Goal: Information Seeking & Learning: Learn about a topic

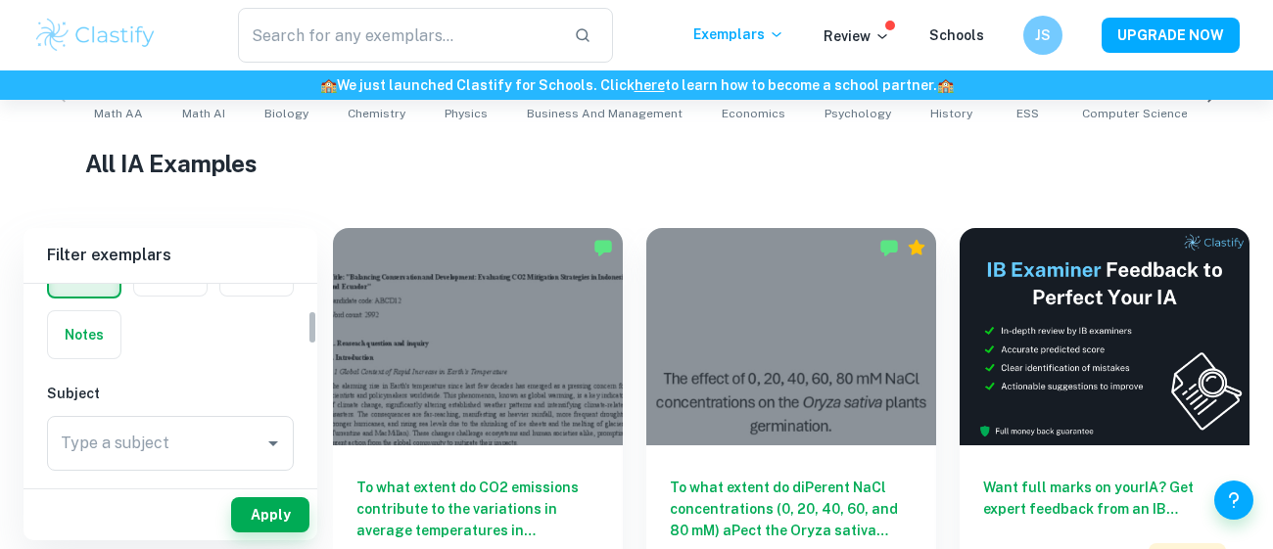
scroll to position [157, 0]
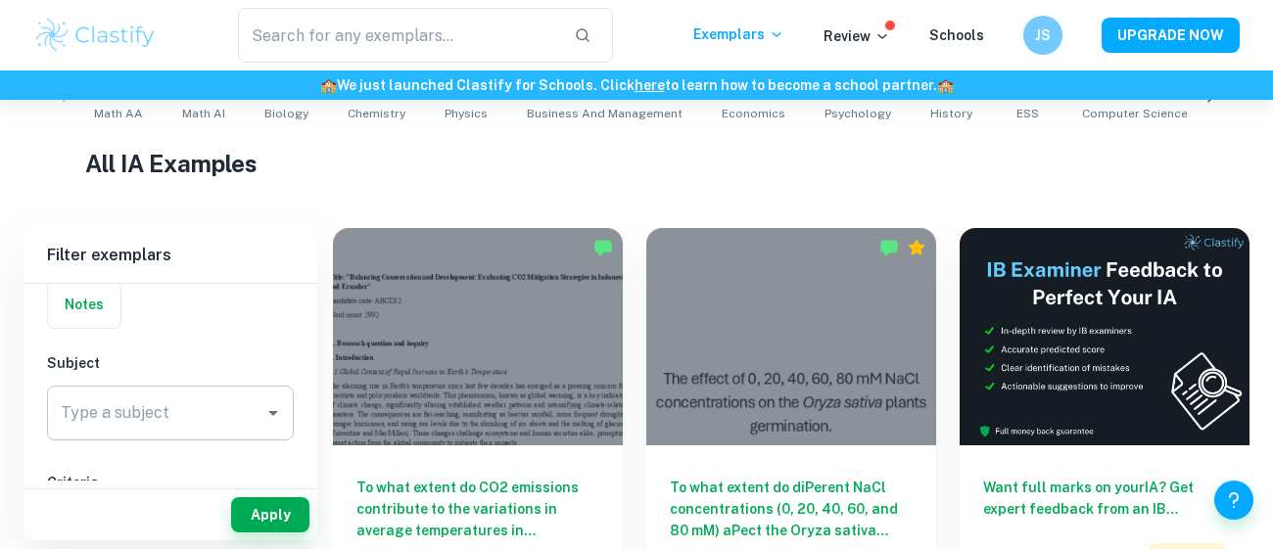
click at [253, 416] on input "Type a subject" at bounding box center [156, 412] width 200 height 37
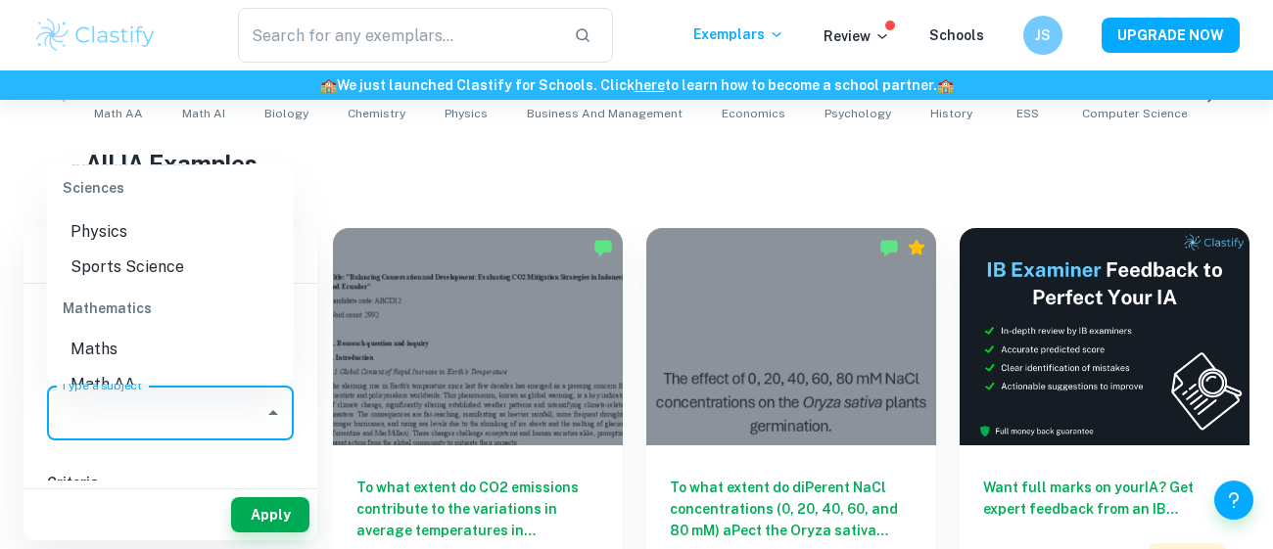
scroll to position [2567, 0]
click at [189, 401] on li "Math AI" at bounding box center [170, 418] width 247 height 35
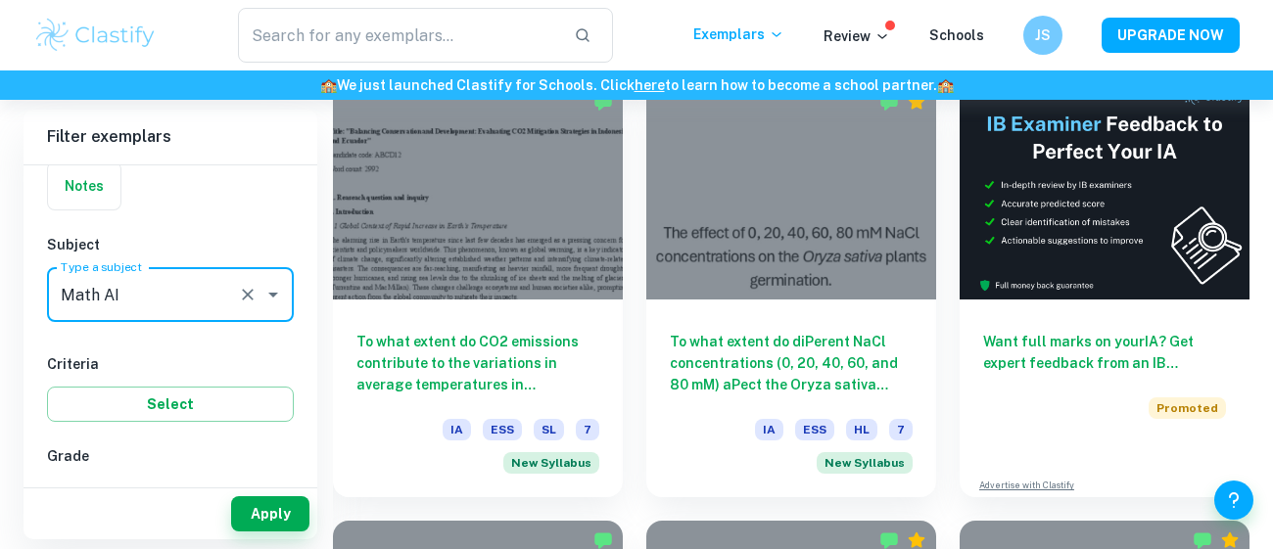
scroll to position [579, 0]
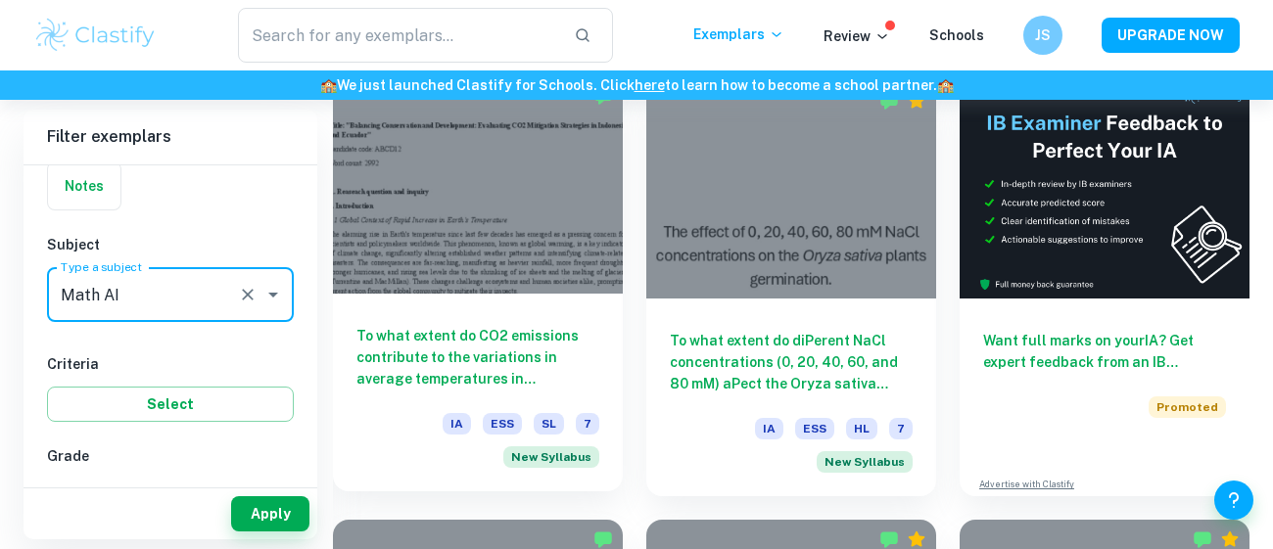
click at [537, 355] on h6 "To what extent do CO2 emissions contribute to the variations in average tempera…" at bounding box center [477, 357] width 243 height 65
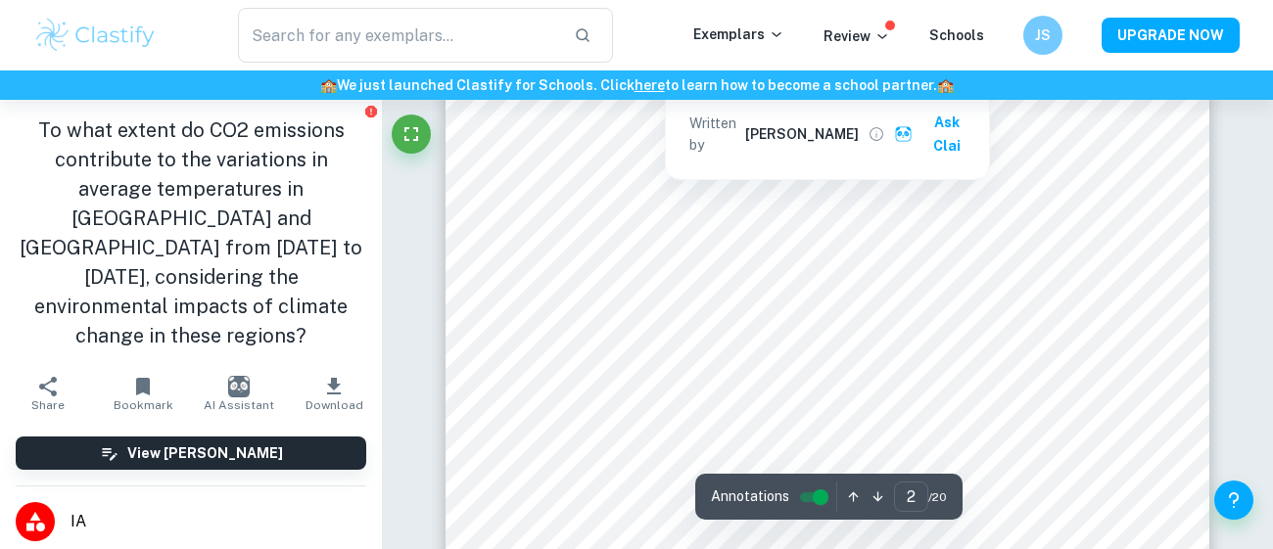
scroll to position [1229, 0]
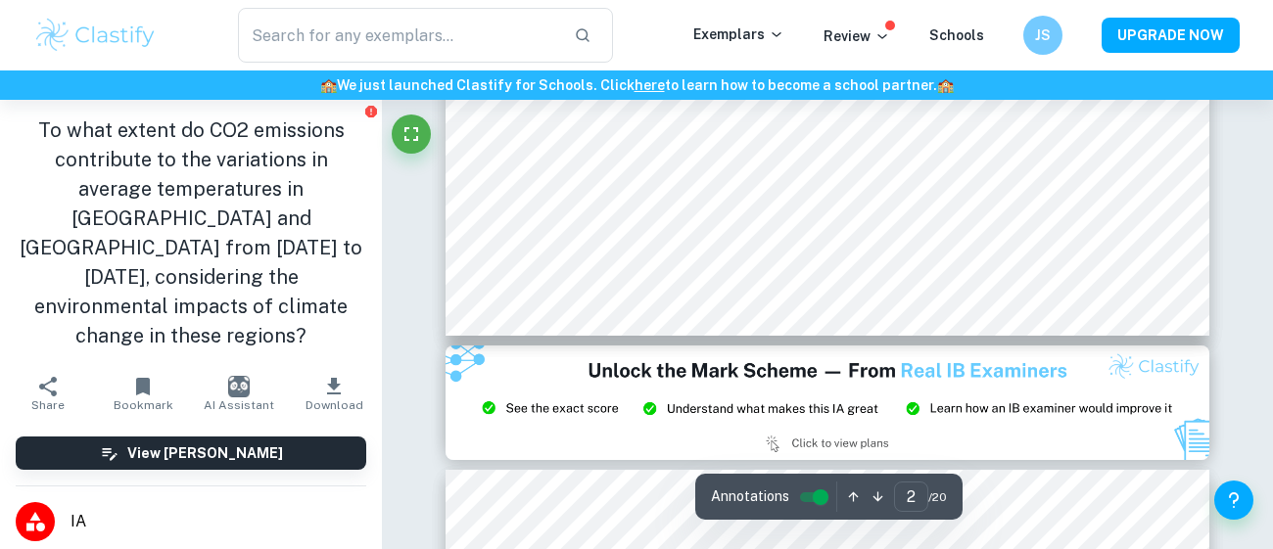
type input "3"
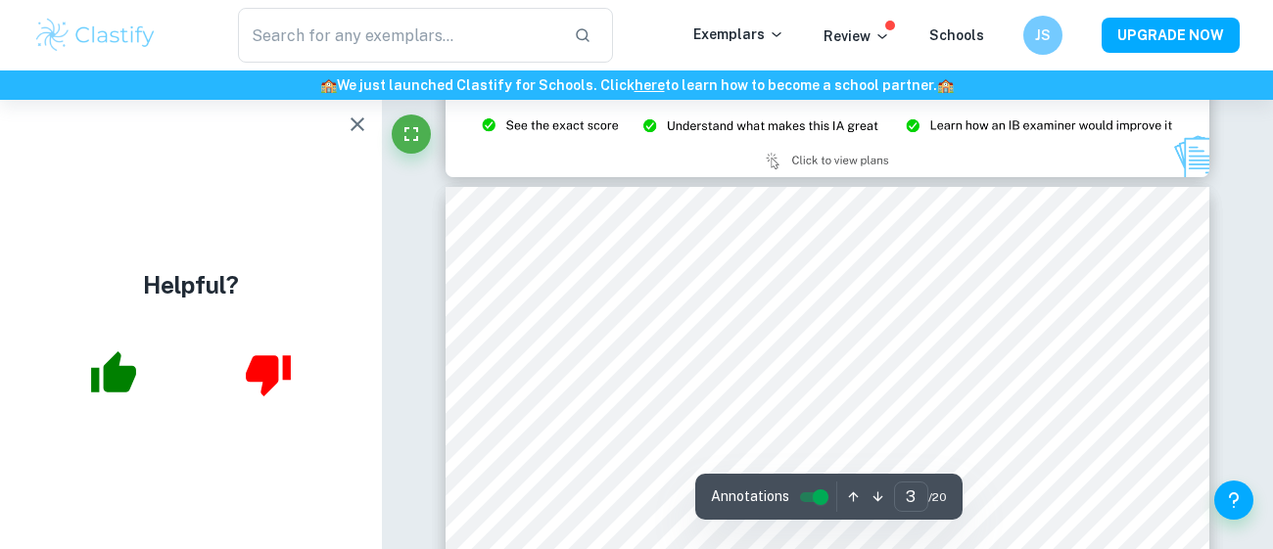
scroll to position [2158, 0]
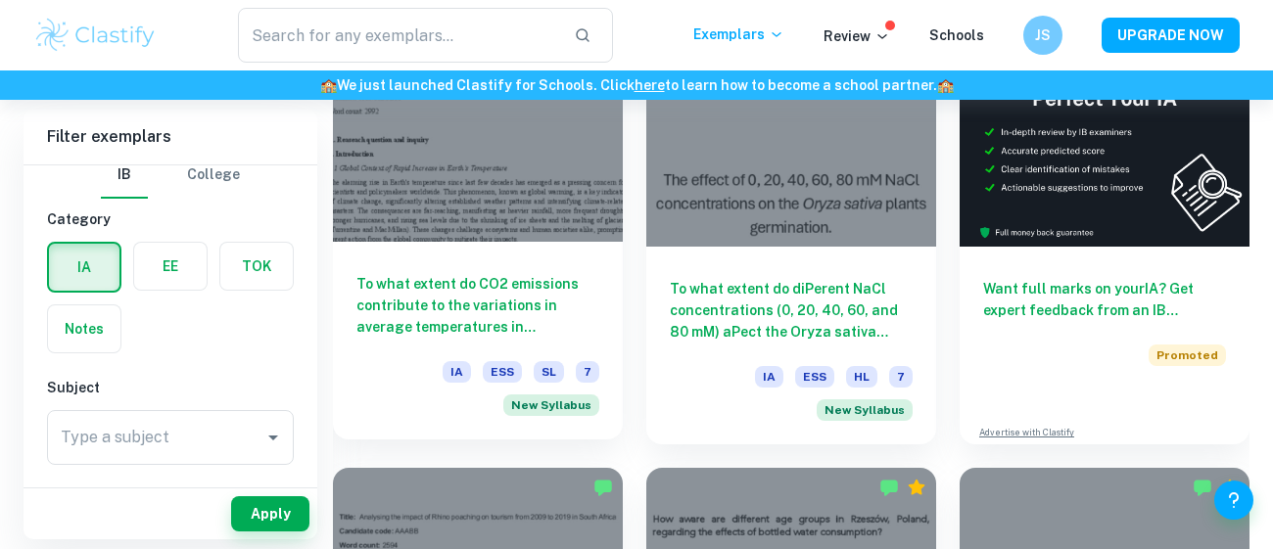
scroll to position [631, 0]
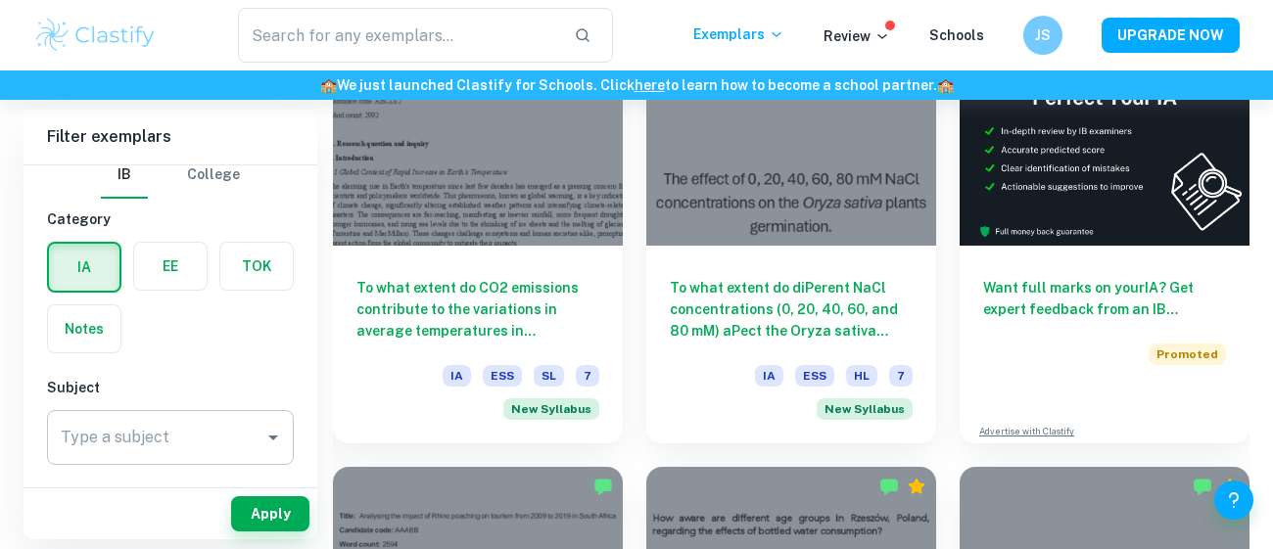
click at [192, 435] on input "Type a subject" at bounding box center [156, 437] width 200 height 37
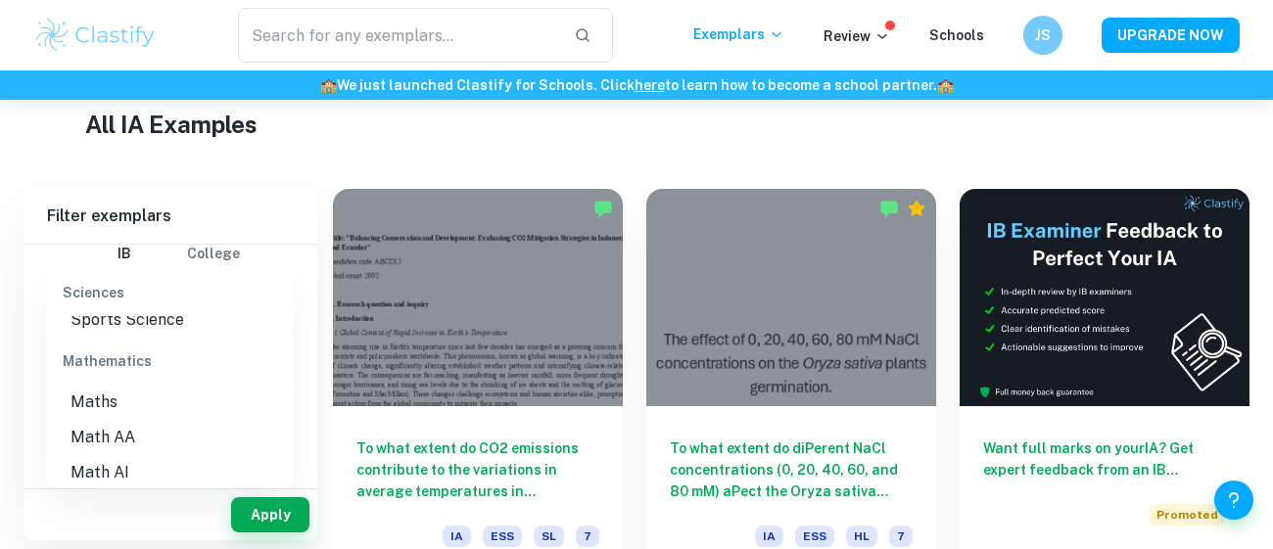
scroll to position [2617, 0]
click at [147, 455] on li "Math AI" at bounding box center [170, 472] width 247 height 35
type input "Math AI"
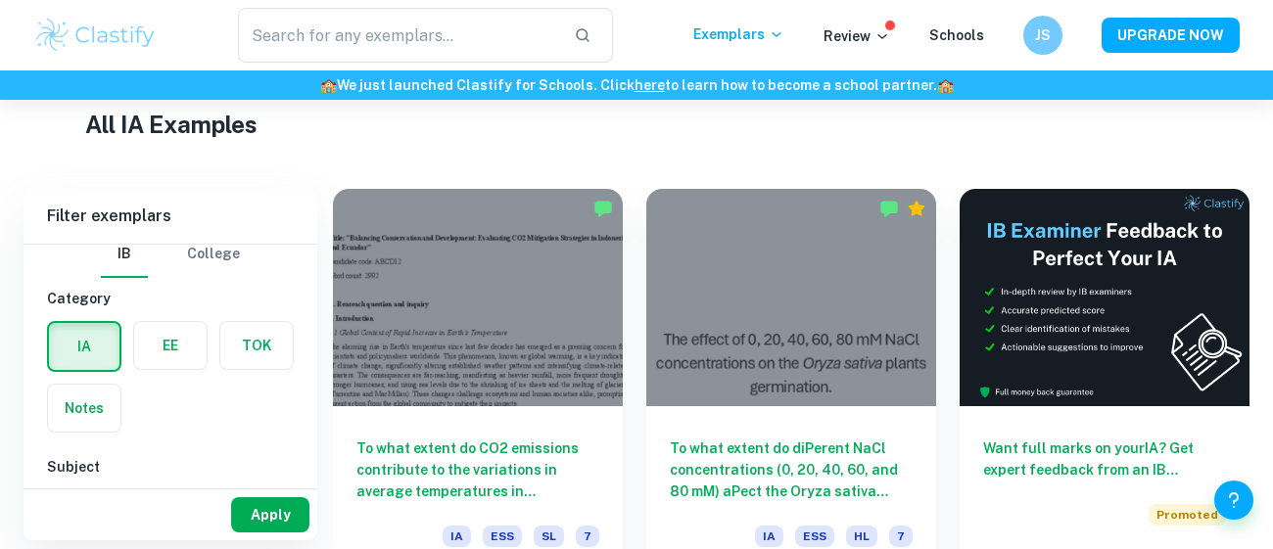
click at [273, 524] on button "Apply" at bounding box center [270, 514] width 78 height 35
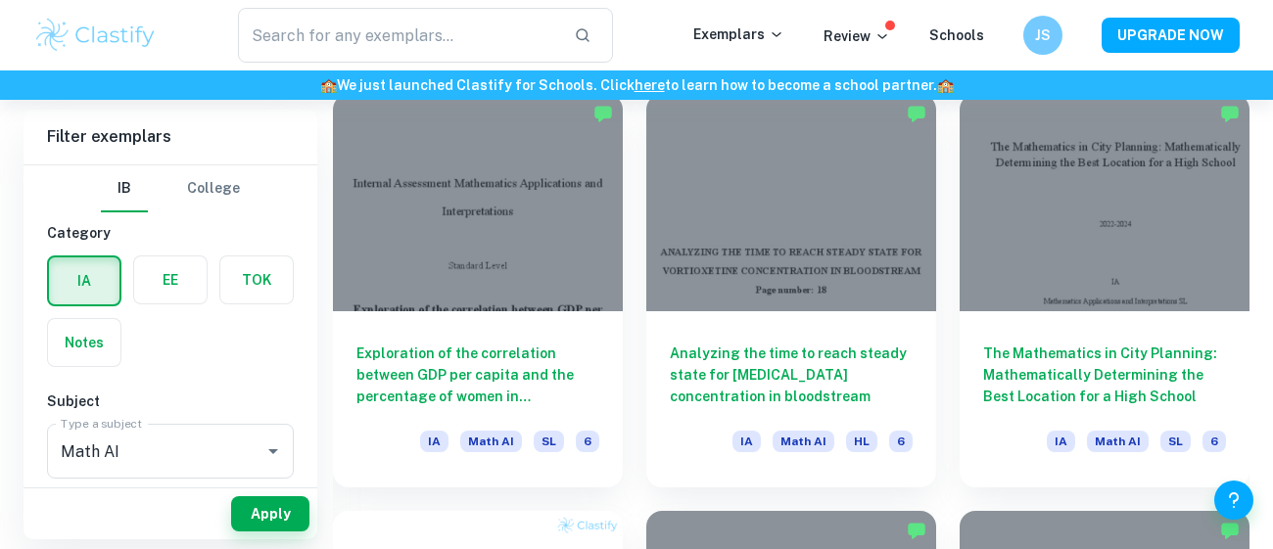
scroll to position [1015, 0]
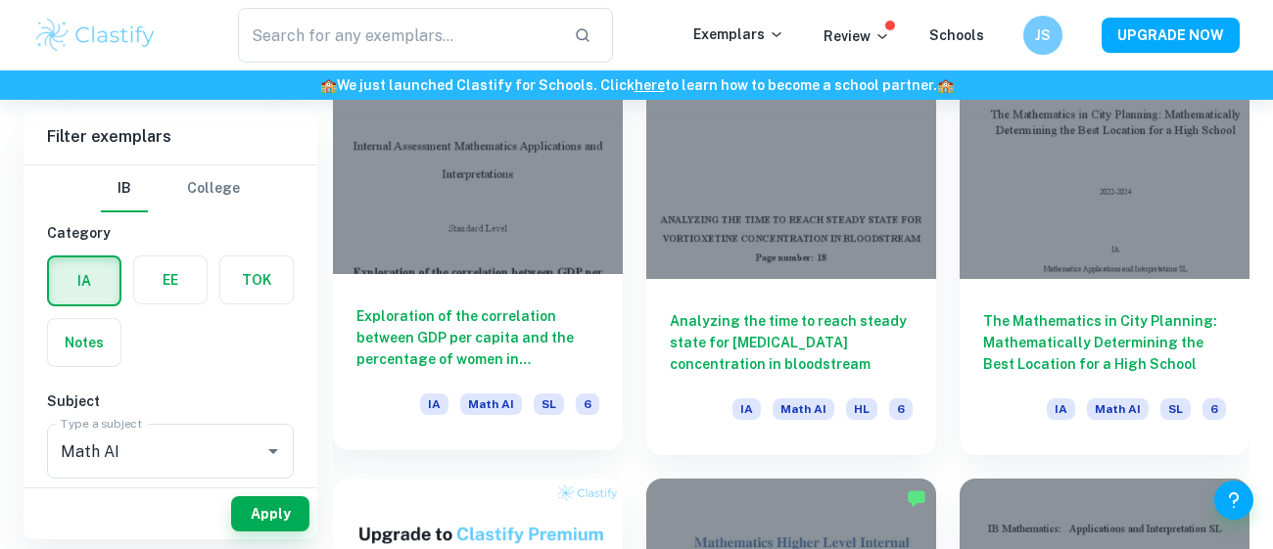
click at [507, 368] on h6 "Exploration of the correlation between GDP per capita and the percentage of wom…" at bounding box center [477, 337] width 243 height 65
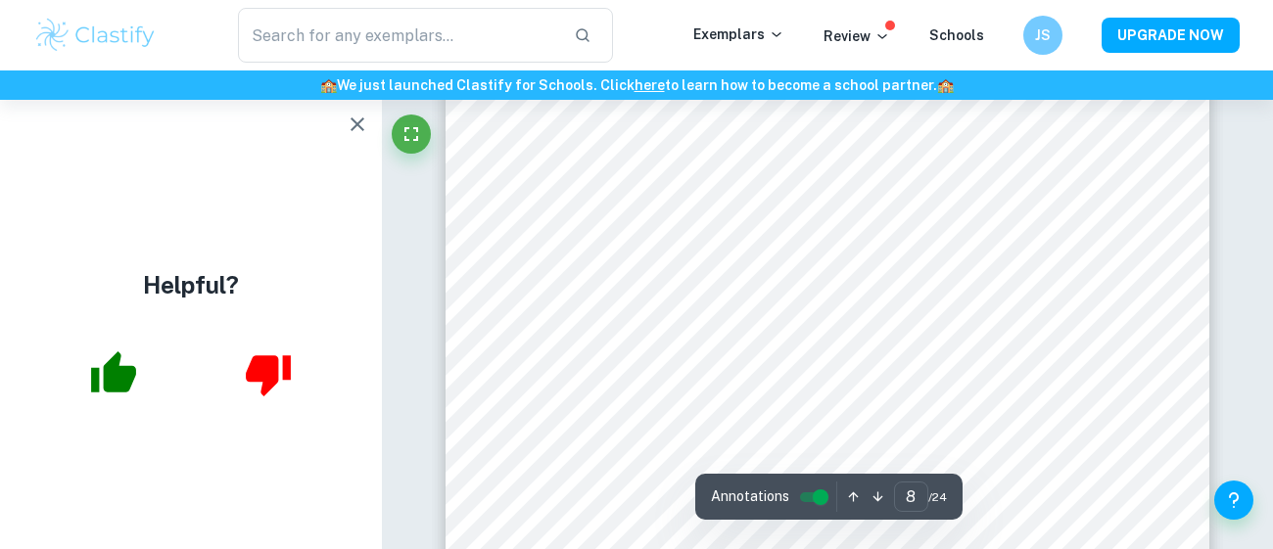
scroll to position [6432, 0]
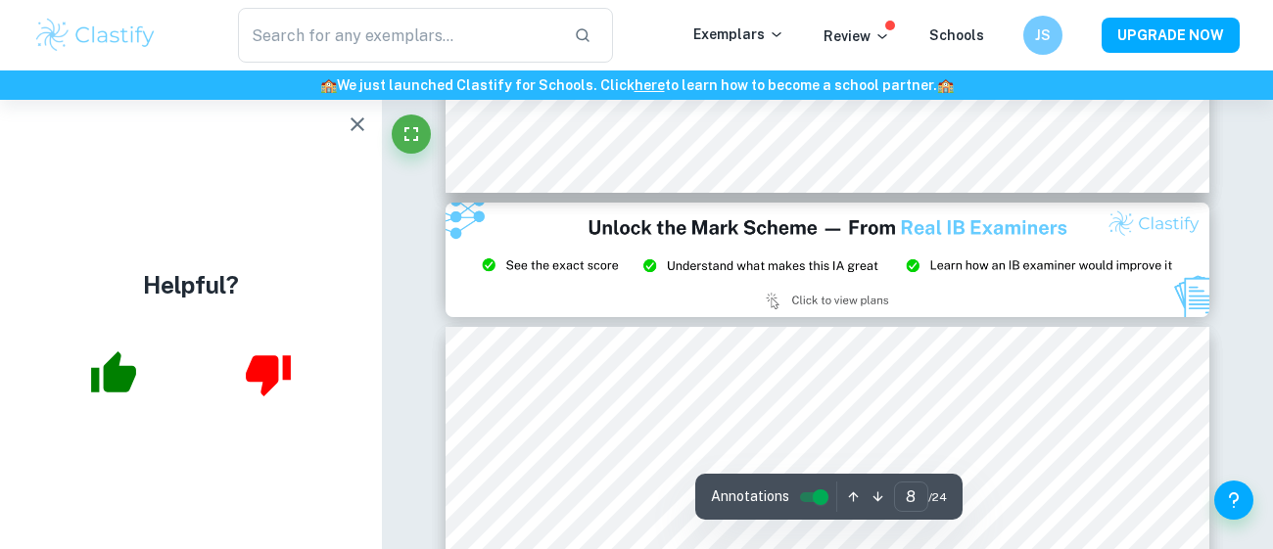
type input "9"
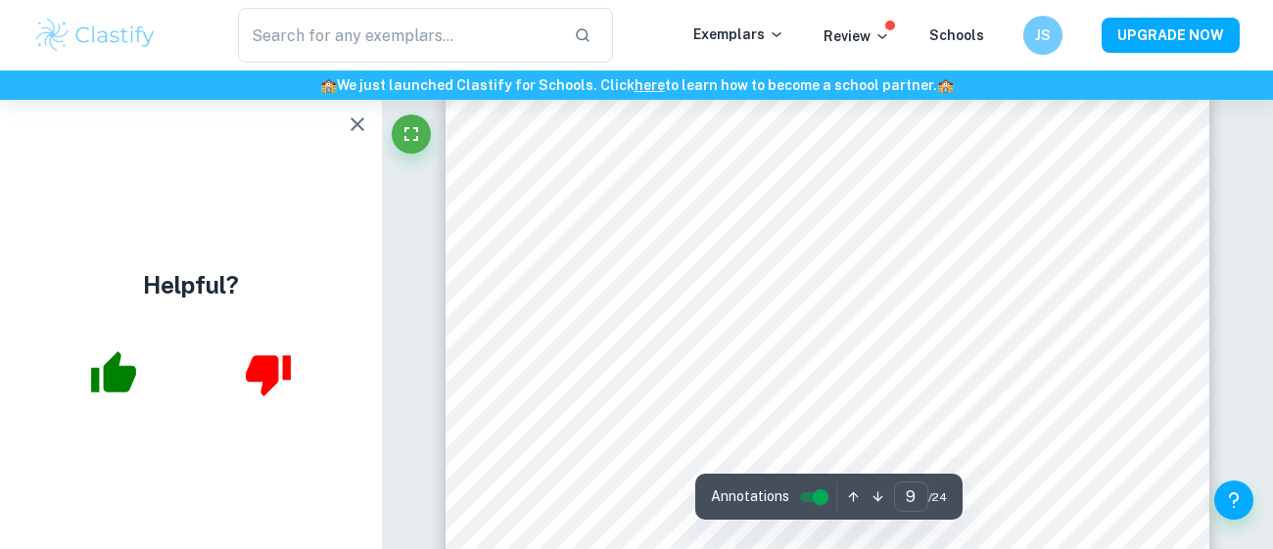
scroll to position [7595, 0]
